Goal: Ask a question: Seek information or help from site administrators or community

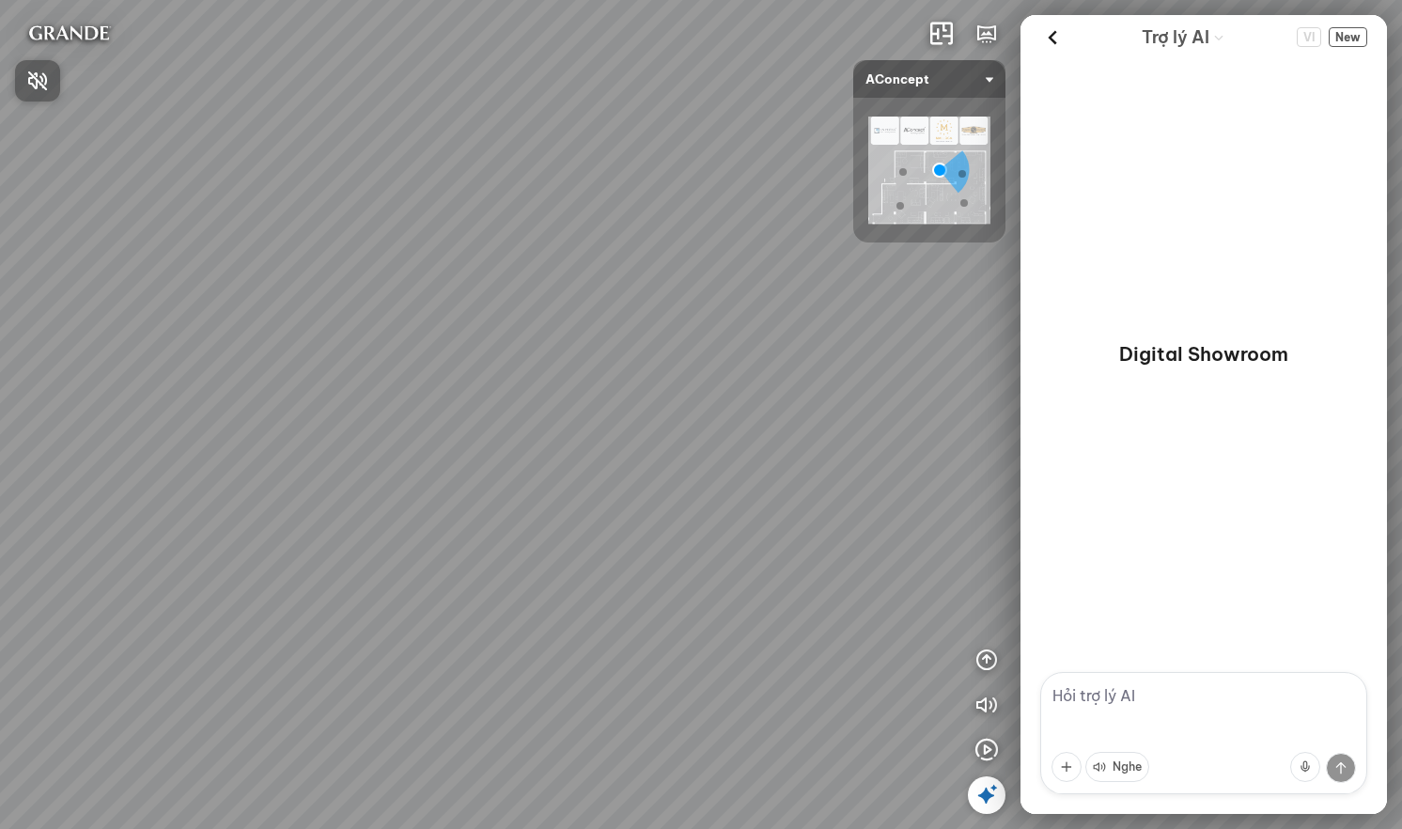
click at [1280, 692] on div at bounding box center [701, 414] width 1402 height 829
click at [1141, 691] on textarea at bounding box center [1203, 733] width 327 height 122
type textarea "Tôi muốn tìm bàn làm việc"
